Goal: Task Accomplishment & Management: Manage account settings

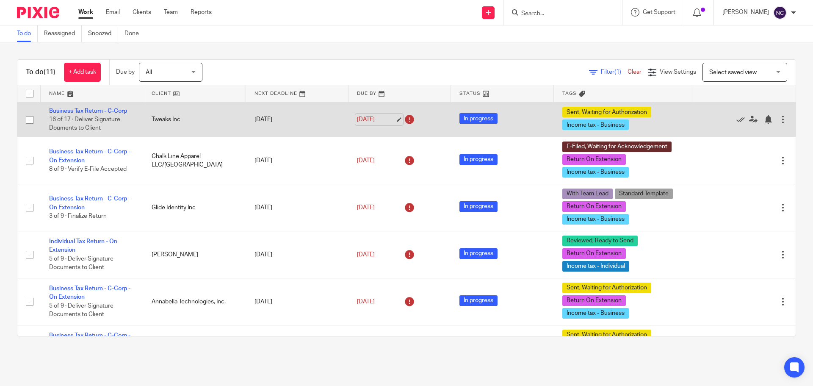
click at [388, 117] on link "Oct 10, 2025" at bounding box center [376, 119] width 38 height 9
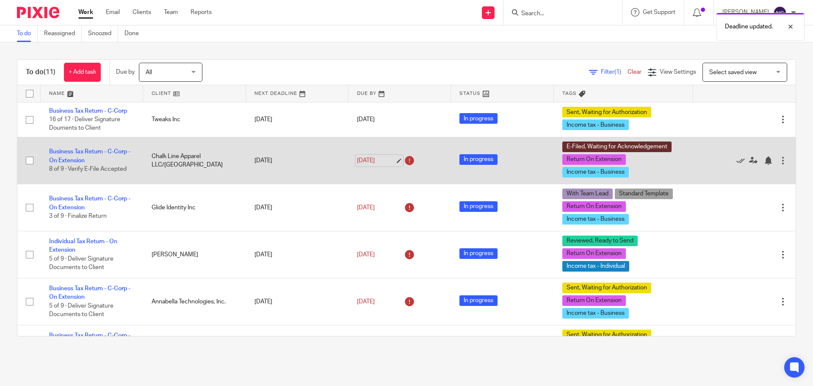
click at [392, 160] on link "Oct 10, 2025" at bounding box center [376, 160] width 38 height 9
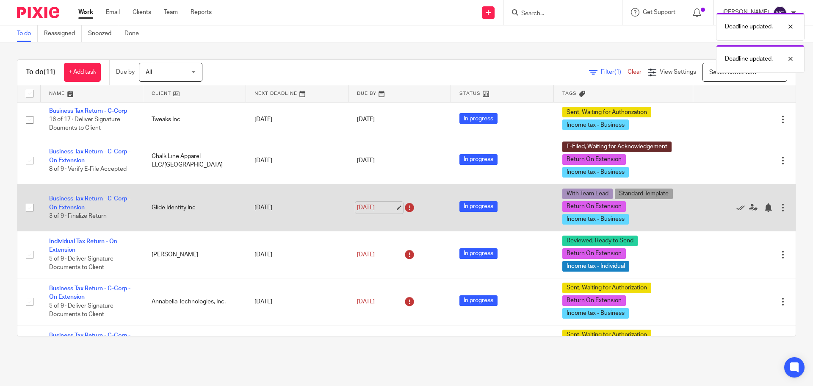
click at [383, 205] on link "Oct 10, 2025" at bounding box center [376, 207] width 38 height 9
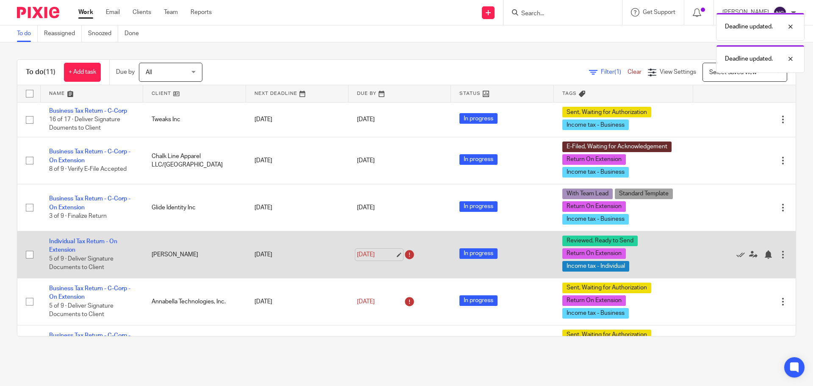
click at [381, 252] on link "Oct 10, 2025" at bounding box center [376, 254] width 38 height 9
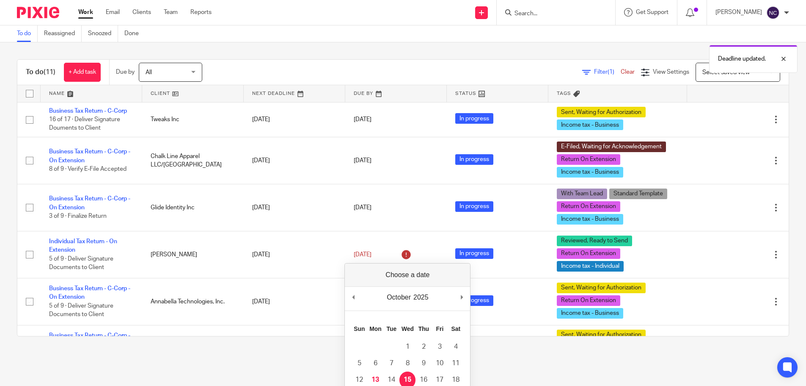
drag, startPoint x: 409, startPoint y: 377, endPoint x: 405, endPoint y: 366, distance: 12.0
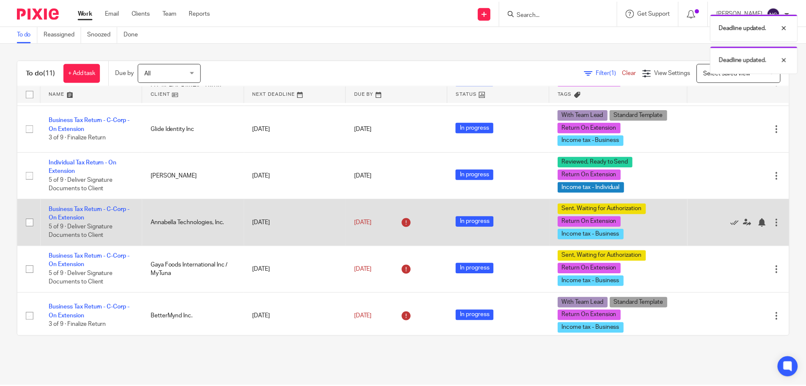
scroll to position [85, 0]
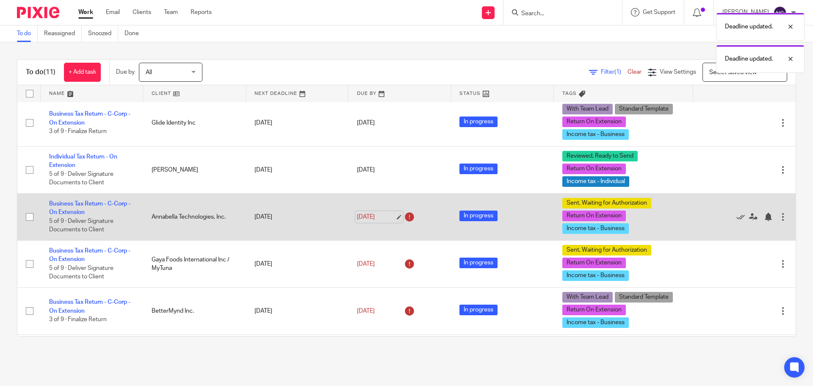
click at [388, 216] on link "Oct 10, 2025" at bounding box center [376, 216] width 38 height 9
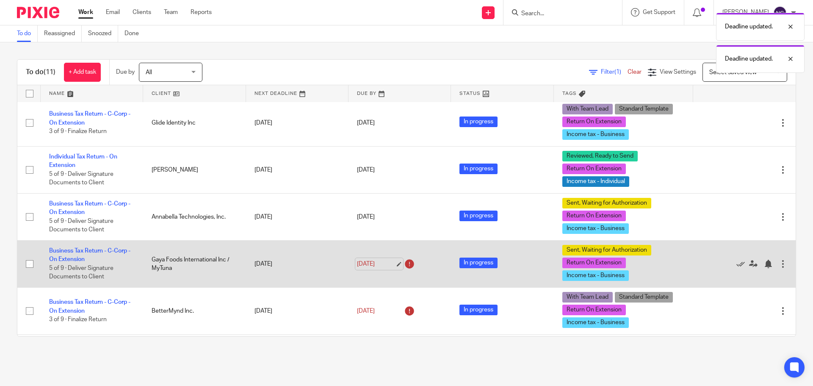
click at [388, 262] on link "Oct 10, 2025" at bounding box center [376, 263] width 38 height 9
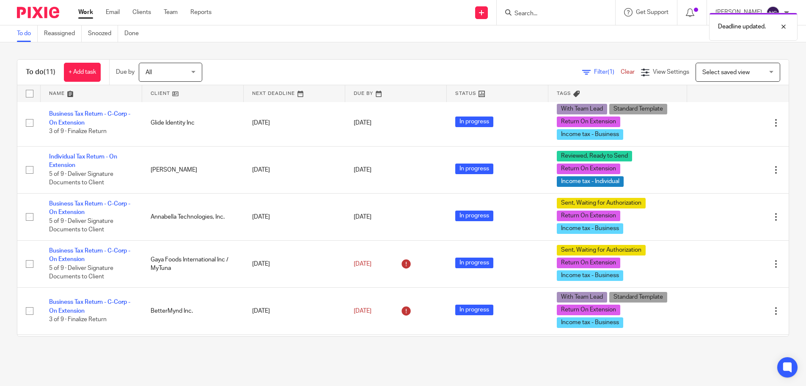
scroll to position [0, 0]
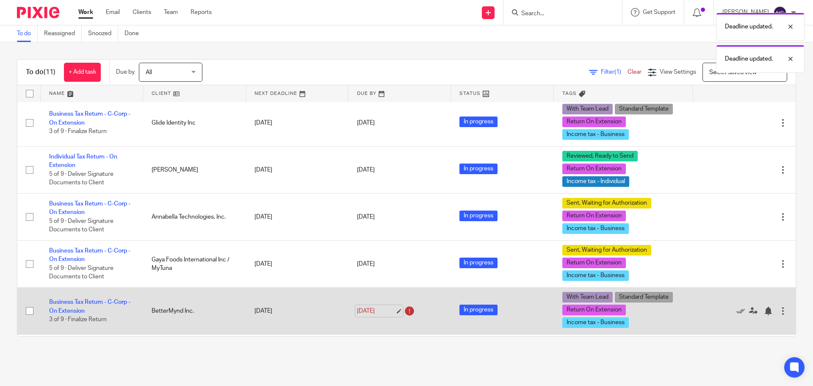
click at [384, 310] on link "Oct 10, 2025" at bounding box center [376, 310] width 38 height 9
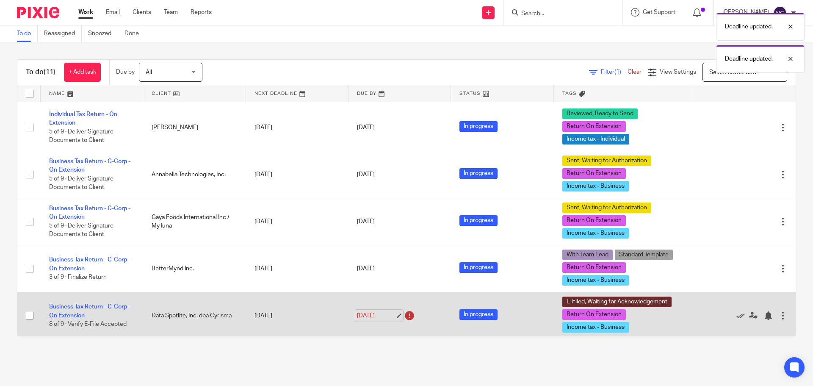
click at [390, 313] on link "Oct 10, 2025" at bounding box center [376, 315] width 38 height 9
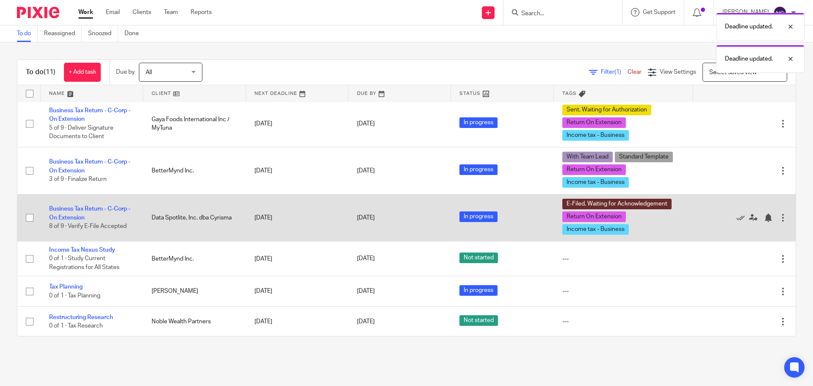
scroll to position [225, 0]
click at [84, 211] on link "Business Tax Return - C-Corp - On Extension" at bounding box center [89, 212] width 81 height 14
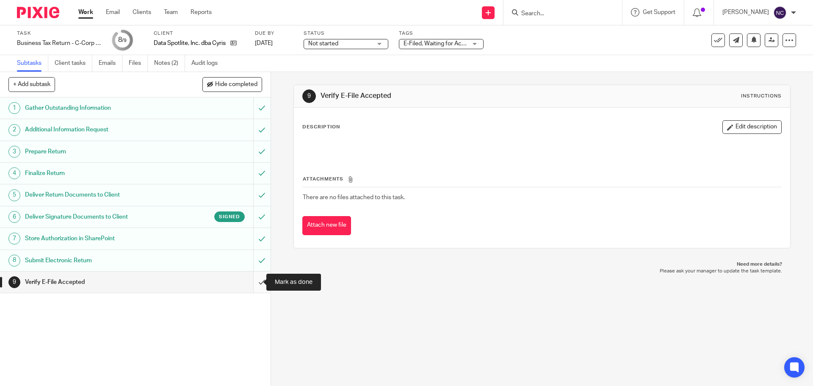
click at [257, 278] on input "submit" at bounding box center [135, 281] width 270 height 21
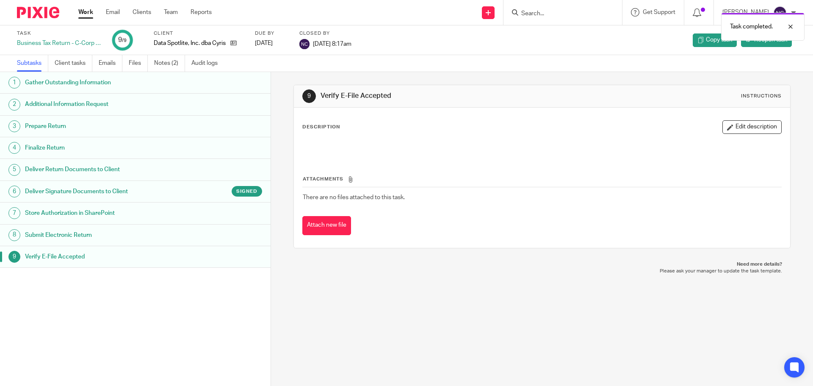
click at [38, 13] on img at bounding box center [38, 12] width 42 height 11
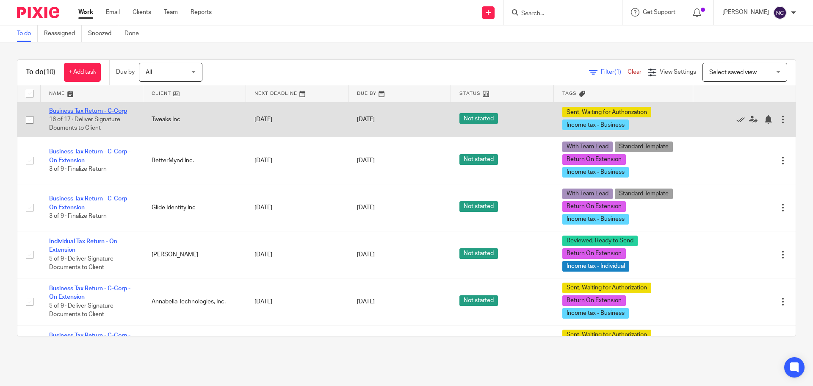
click at [118, 112] on link "Business Tax Return - C-Corp" at bounding box center [88, 111] width 78 height 6
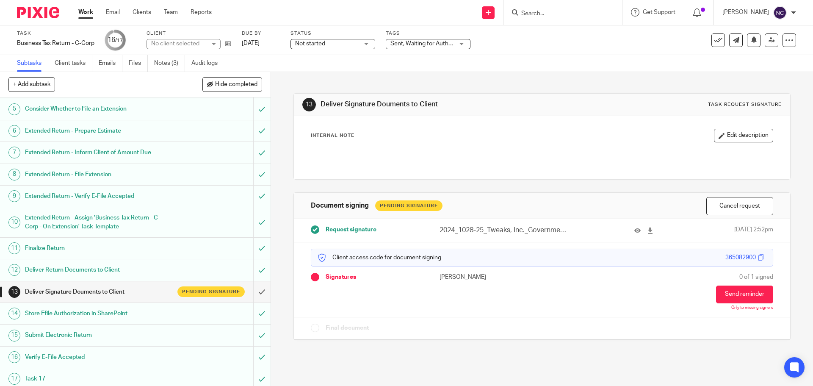
scroll to position [90, 0]
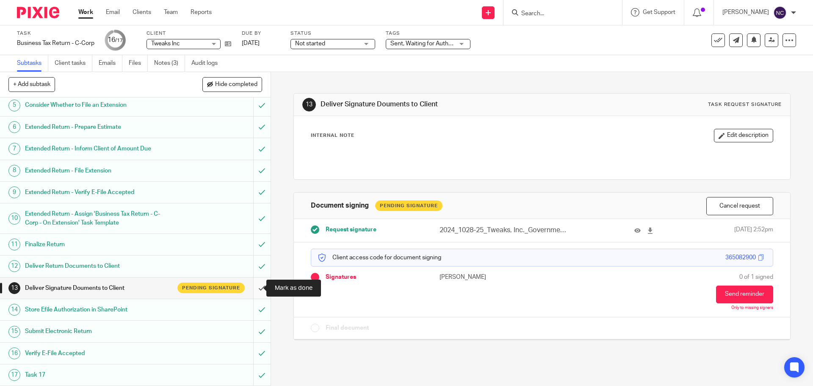
click at [251, 288] on input "submit" at bounding box center [135, 287] width 270 height 21
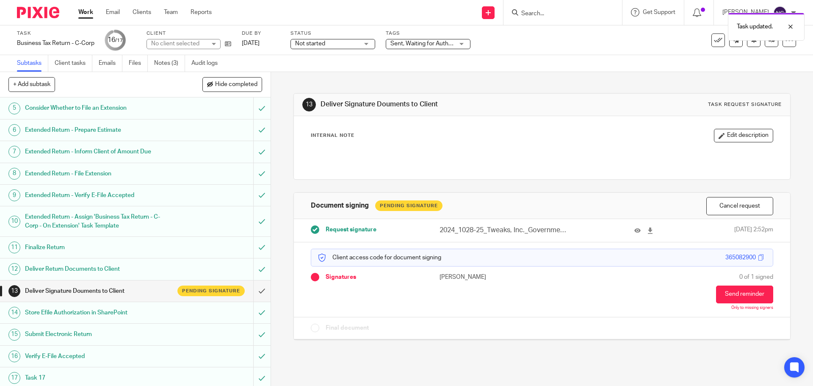
scroll to position [90, 0]
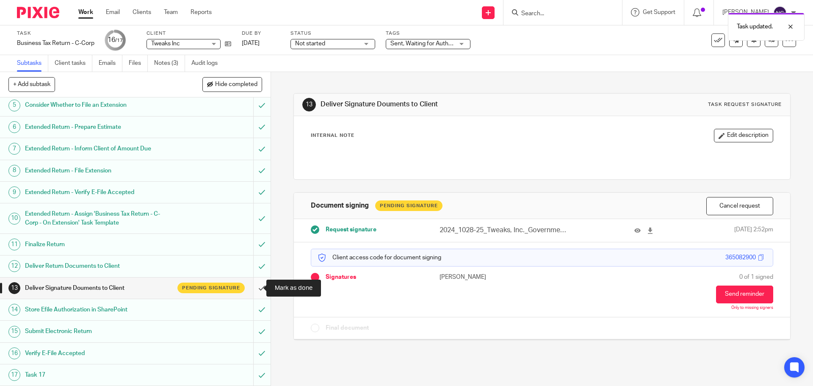
click at [251, 285] on input "submit" at bounding box center [135, 287] width 270 height 21
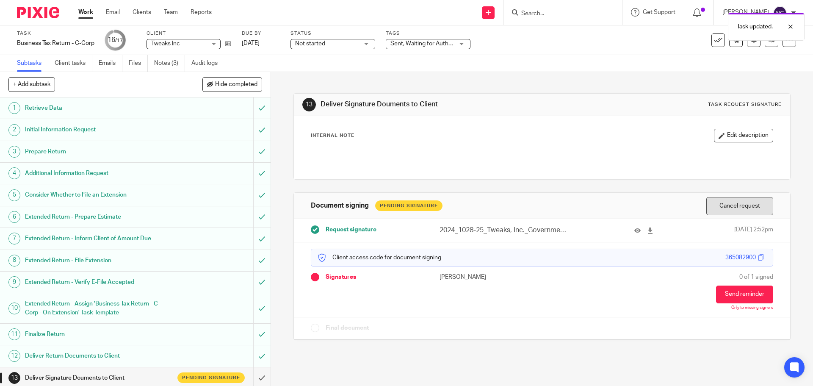
click at [720, 207] on button "Cancel request" at bounding box center [739, 206] width 67 height 18
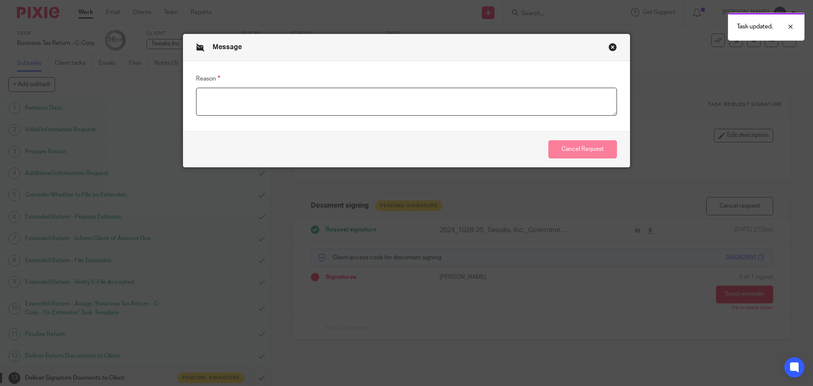
click at [218, 100] on textarea "Reason" at bounding box center [406, 102] width 421 height 28
type textarea "Return has to be paper filed."
click at [573, 149] on button "Cancel Request" at bounding box center [582, 149] width 69 height 18
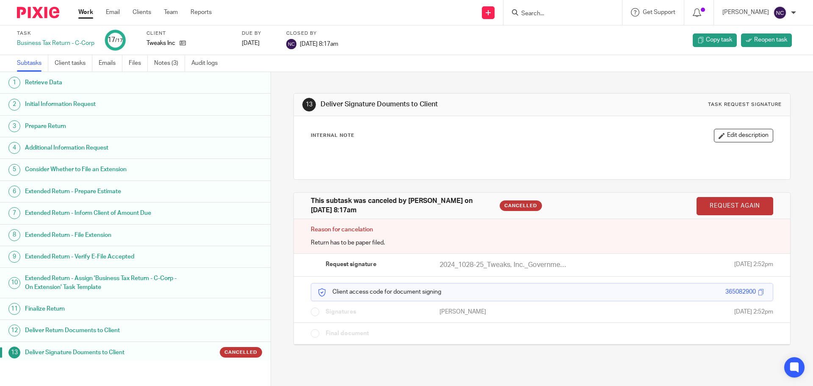
click at [33, 7] on img at bounding box center [38, 12] width 42 height 11
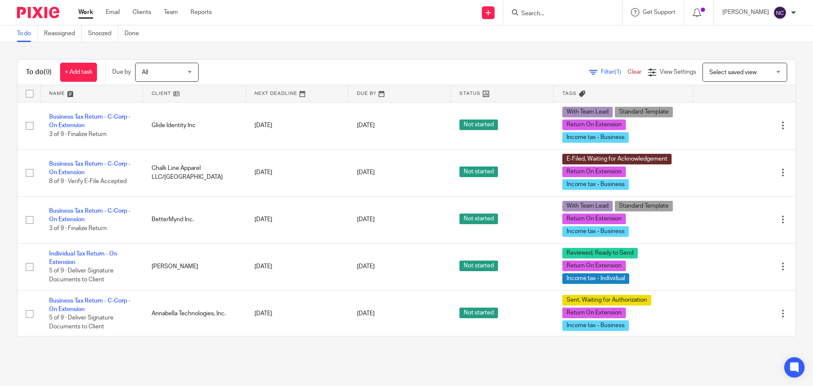
click at [191, 93] on link at bounding box center [194, 93] width 102 height 17
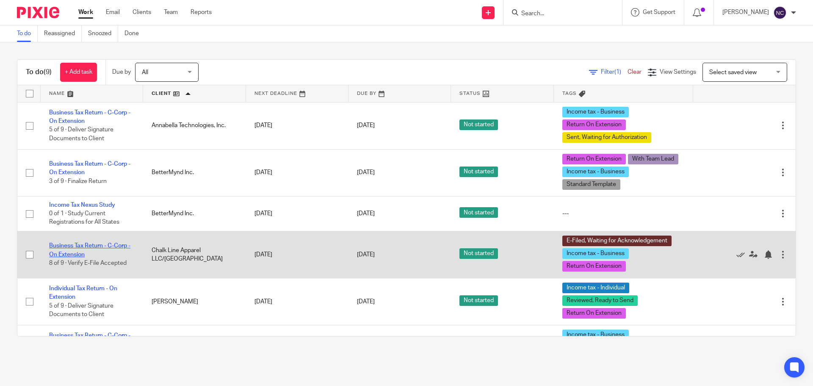
click at [64, 244] on link "Business Tax Return - C-Corp - On Extension" at bounding box center [89, 249] width 81 height 14
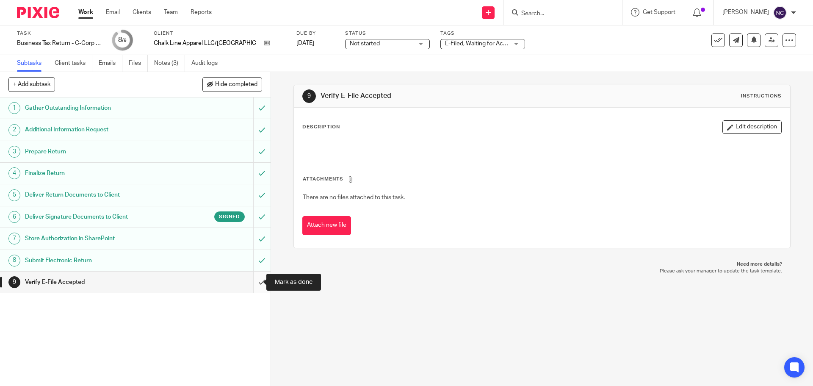
click at [256, 286] on input "submit" at bounding box center [135, 281] width 270 height 21
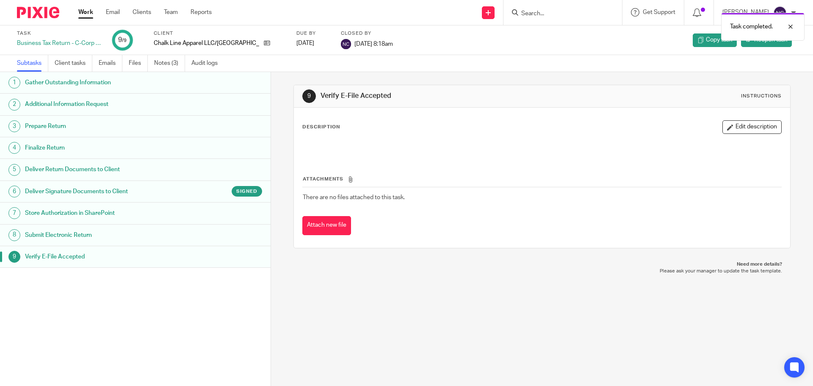
click at [22, 6] on div at bounding box center [35, 12] width 70 height 25
click at [24, 12] on img at bounding box center [38, 12] width 42 height 11
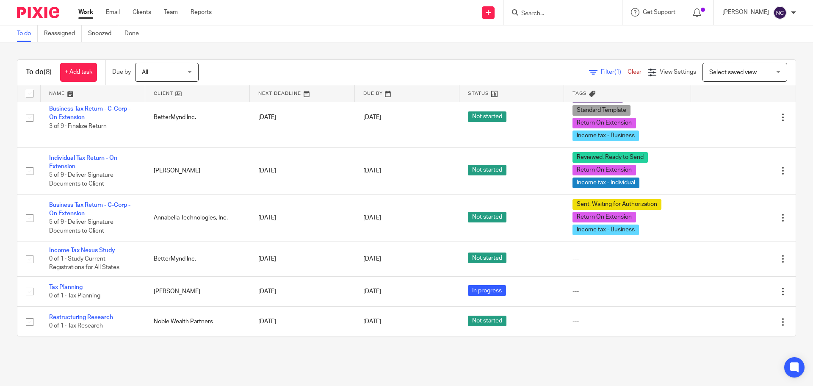
scroll to position [122, 0]
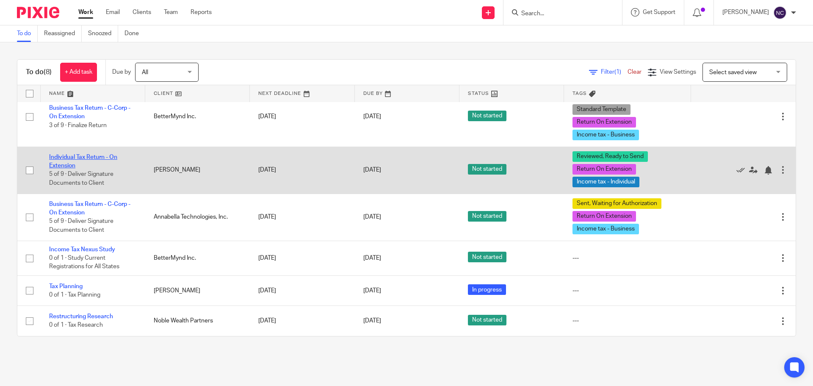
click at [76, 155] on link "Individual Tax Return - On Extension" at bounding box center [83, 161] width 68 height 14
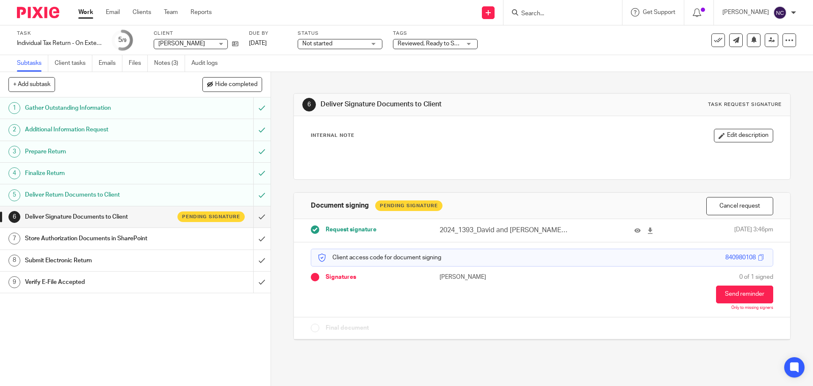
click at [375, 42] on div "Not started Not started" at bounding box center [340, 44] width 85 height 10
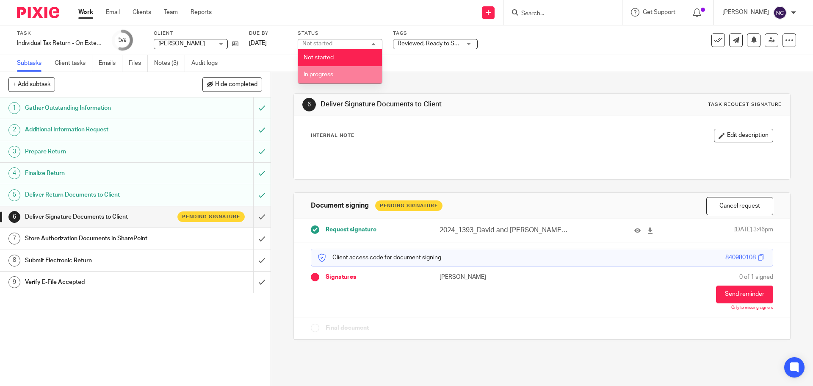
click at [344, 73] on li "In progress" at bounding box center [340, 74] width 84 height 17
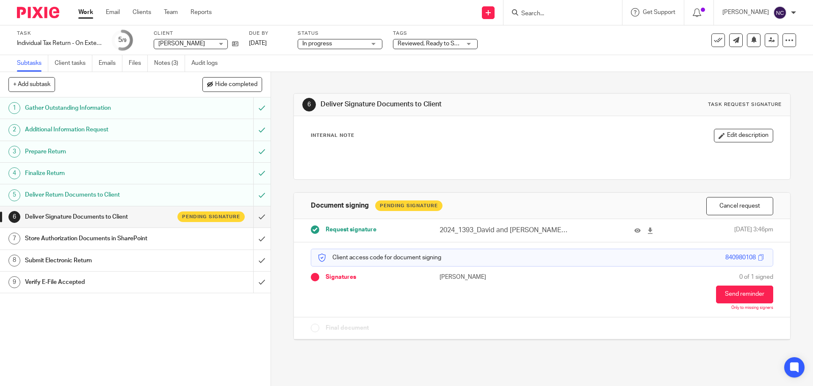
click at [422, 44] on span "Reviewed, Ready to Send + 2" at bounding box center [435, 44] width 76 height 6
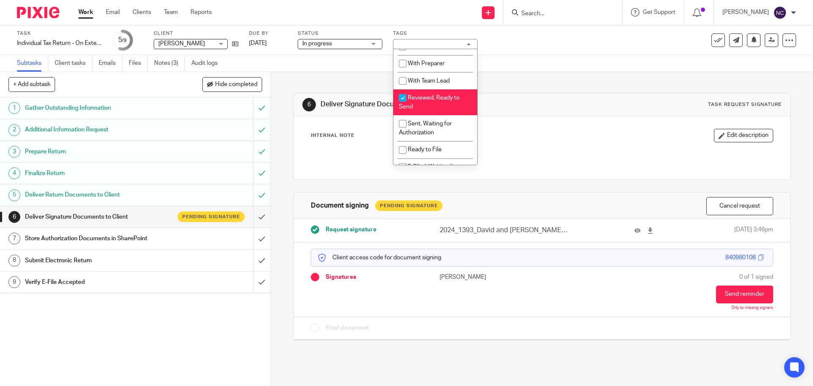
scroll to position [42, 0]
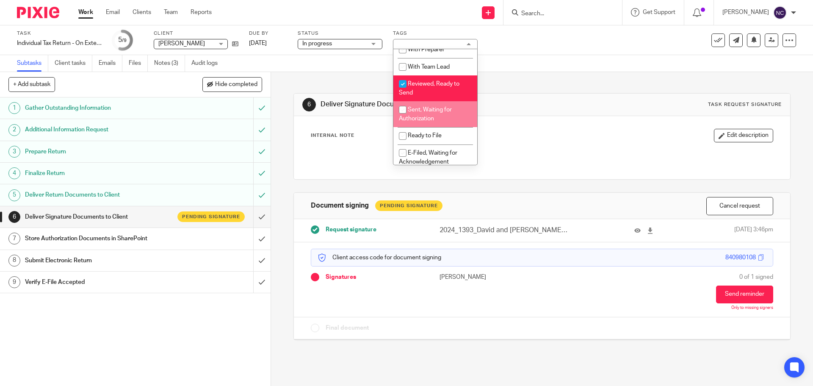
click at [405, 113] on input "checkbox" at bounding box center [402, 110] width 16 height 16
checkbox input "true"
click at [404, 81] on input "checkbox" at bounding box center [402, 84] width 16 height 16
checkbox input "false"
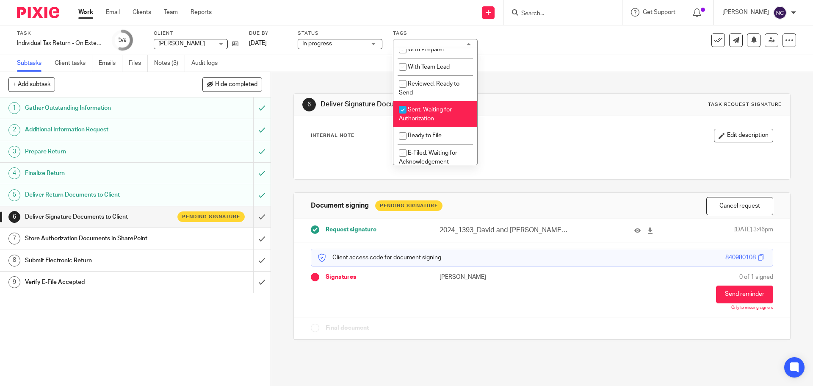
click at [615, 364] on div "6 Deliver Signature Documents to Client Task request signature Internal Note Ed…" at bounding box center [542, 229] width 542 height 314
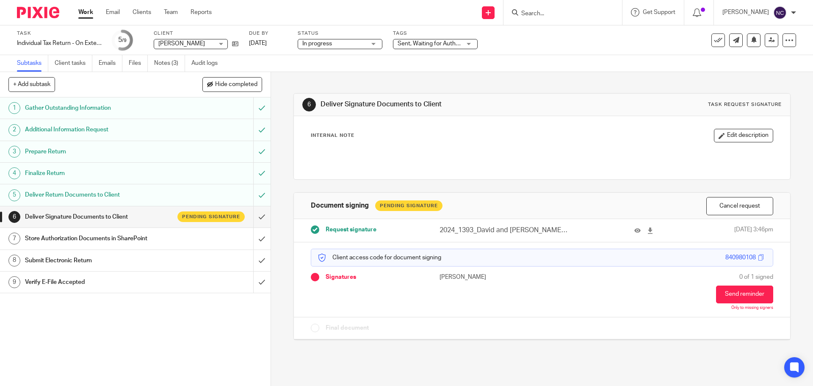
click at [29, 12] on img at bounding box center [38, 12] width 42 height 11
